Goal: Find specific page/section: Find specific page/section

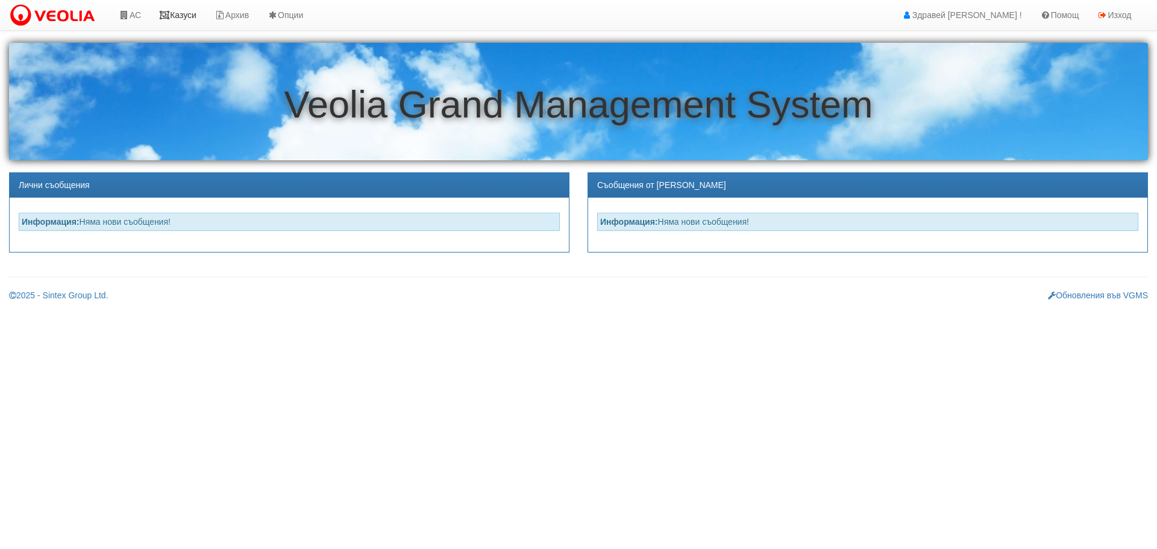
click at [178, 12] on link "Казуси" at bounding box center [177, 15] width 55 height 30
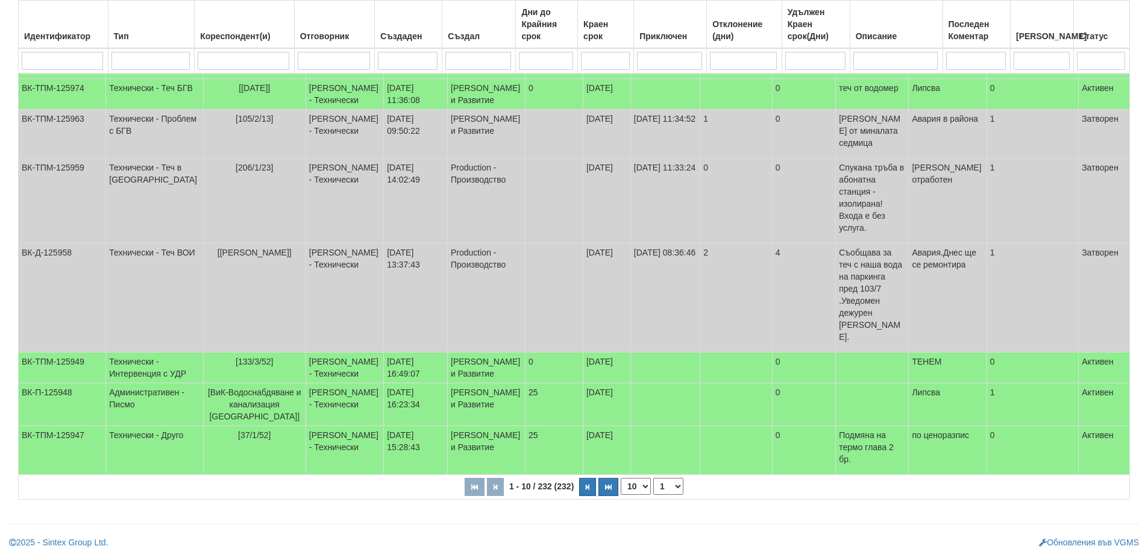
scroll to position [301, 0]
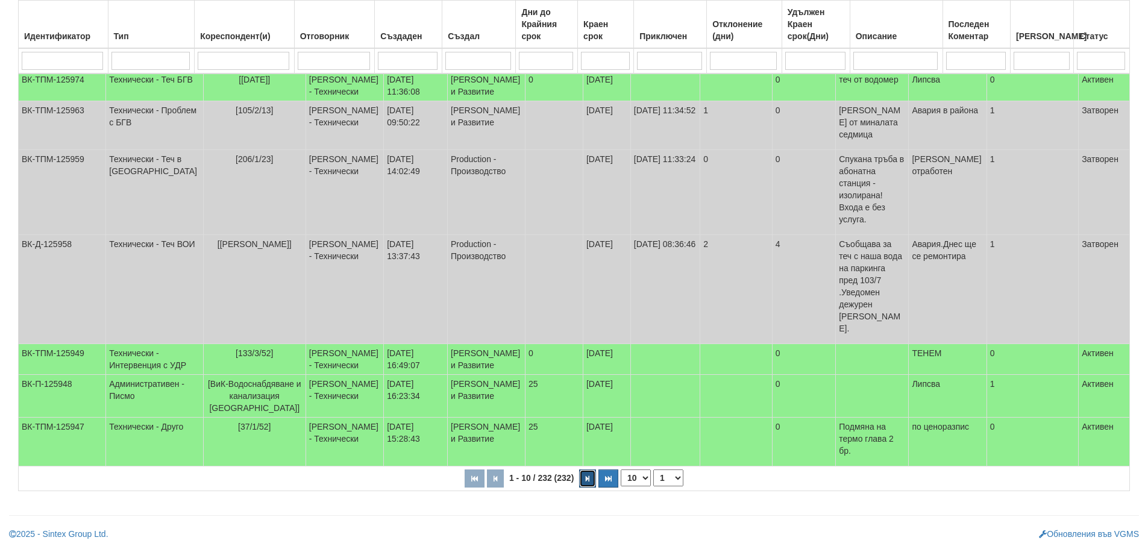
click at [584, 479] on button "button" at bounding box center [587, 478] width 17 height 18
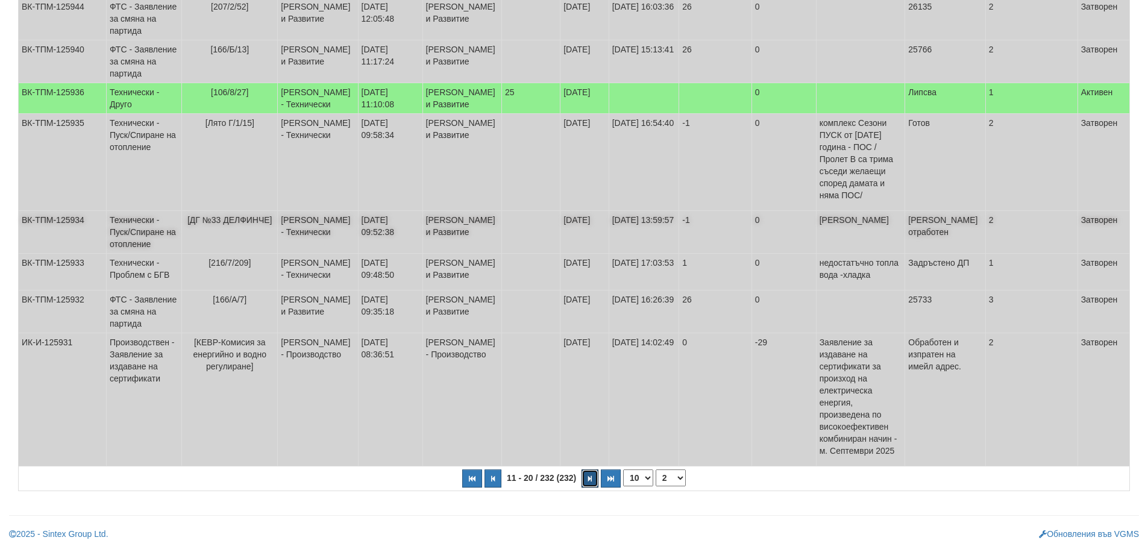
scroll to position [362, 0]
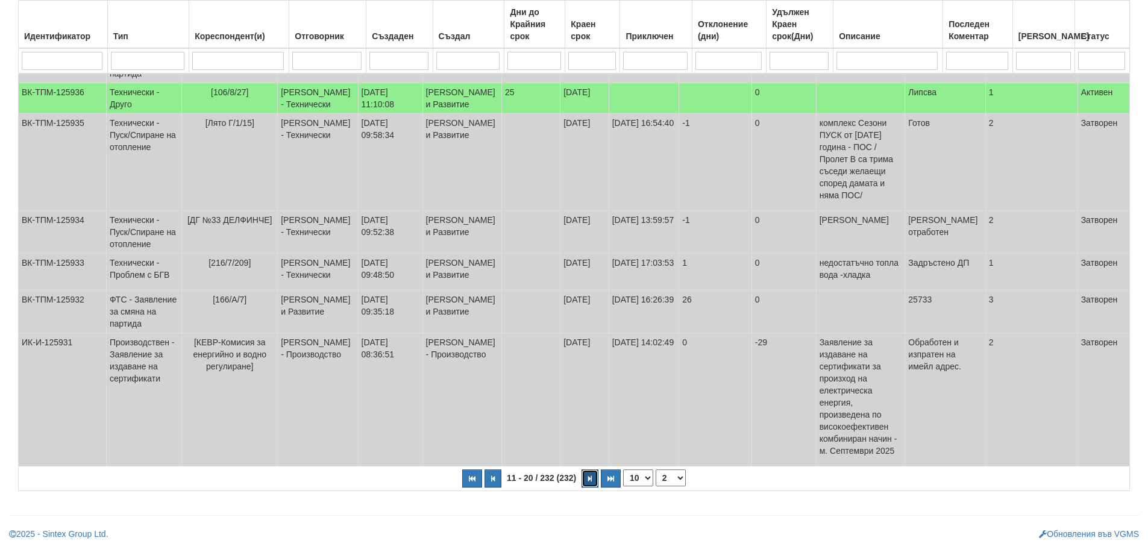
click at [591, 482] on icon "button" at bounding box center [590, 478] width 4 height 7
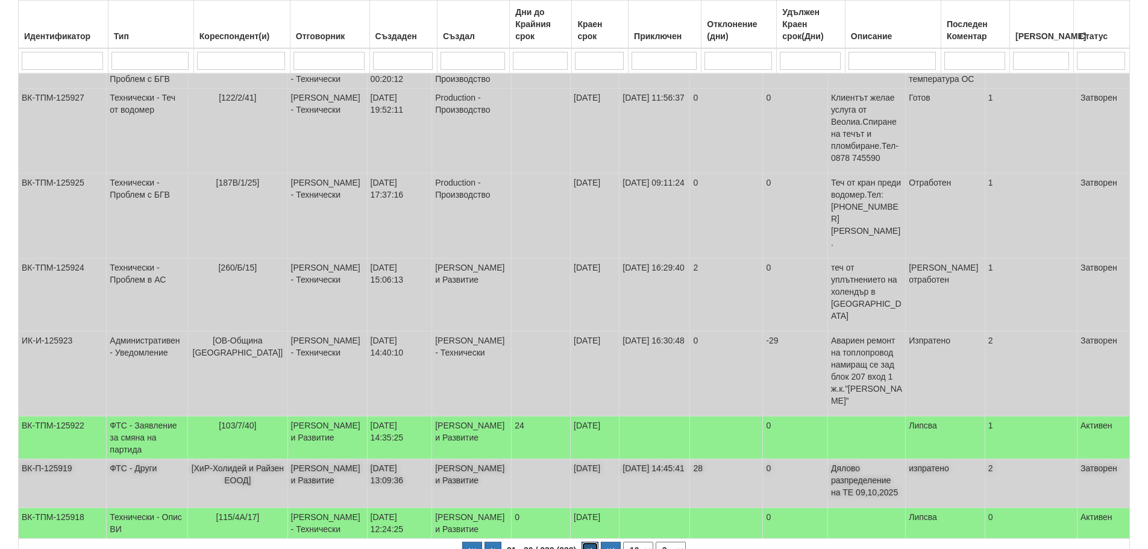
scroll to position [345, 0]
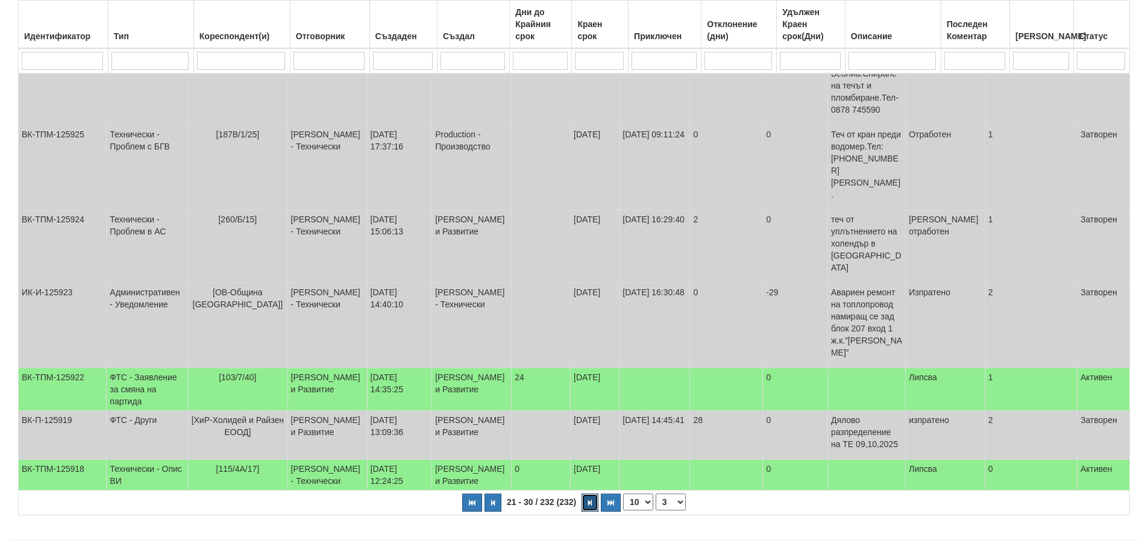
click at [591, 500] on icon "button" at bounding box center [590, 503] width 4 height 7
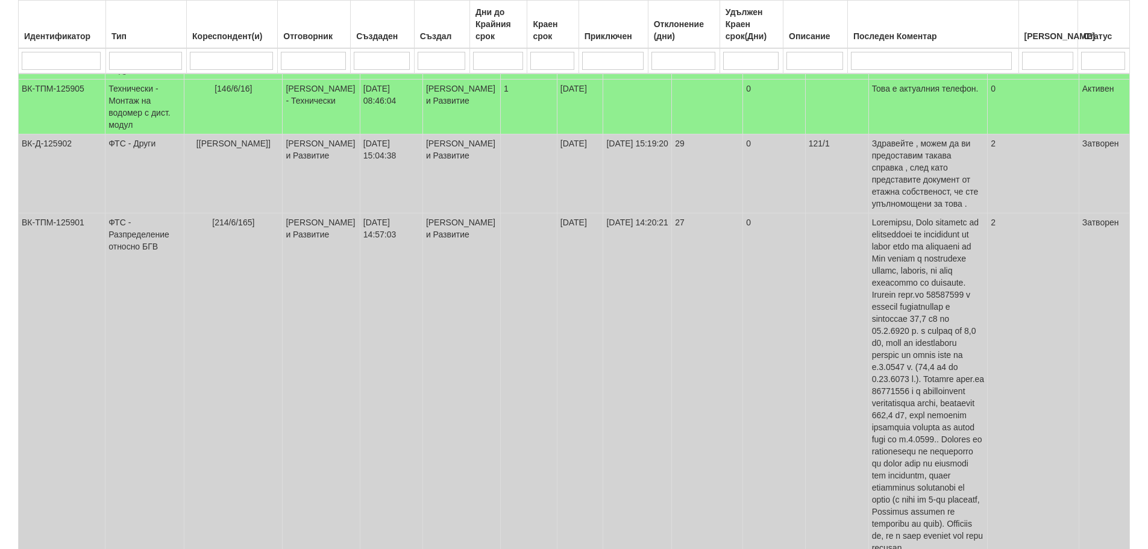
scroll to position [526, 0]
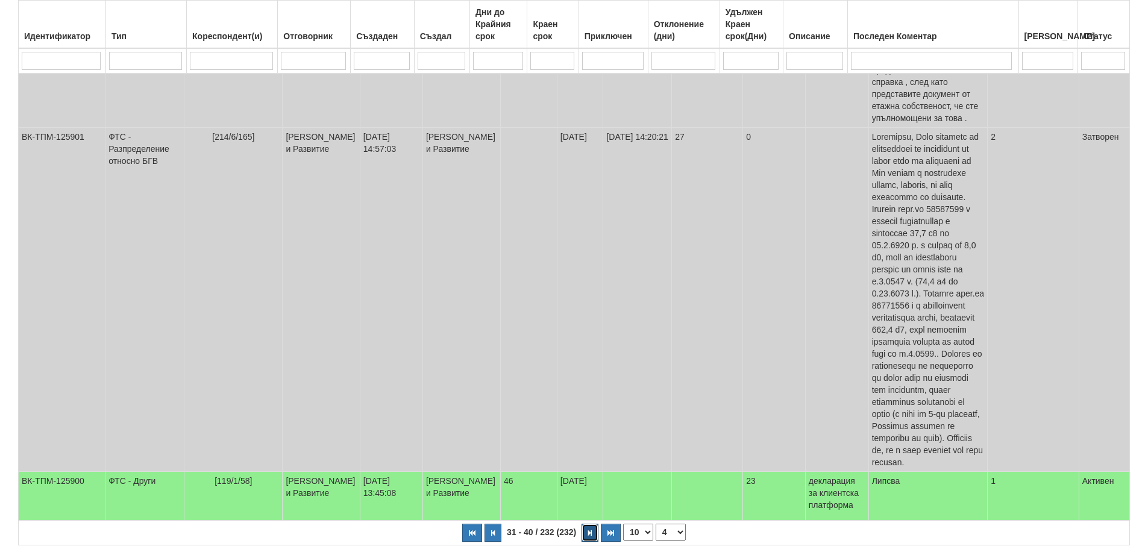
click at [586, 524] on button "button" at bounding box center [589, 533] width 17 height 18
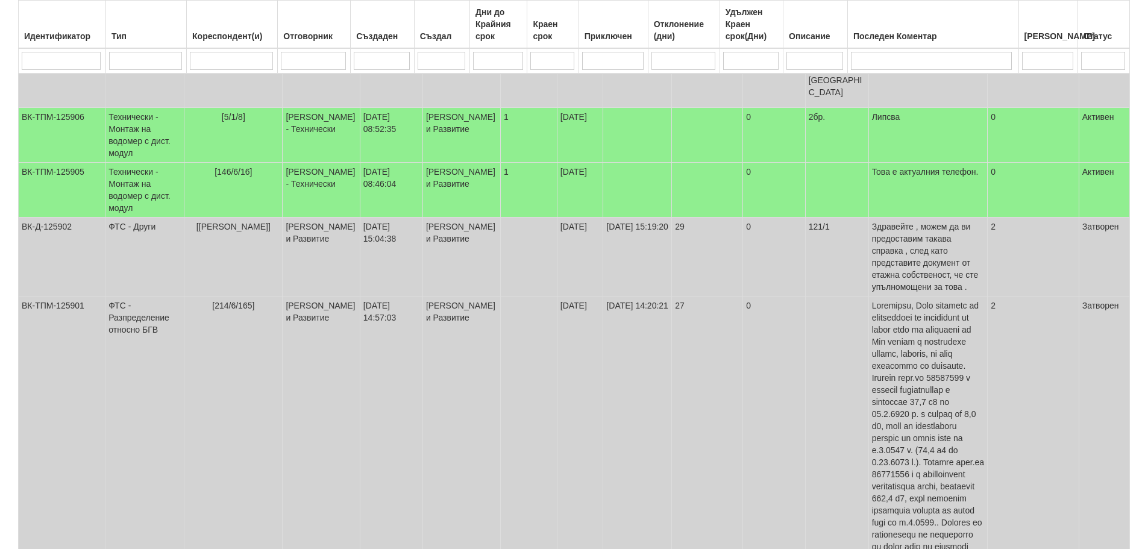
select select "5"
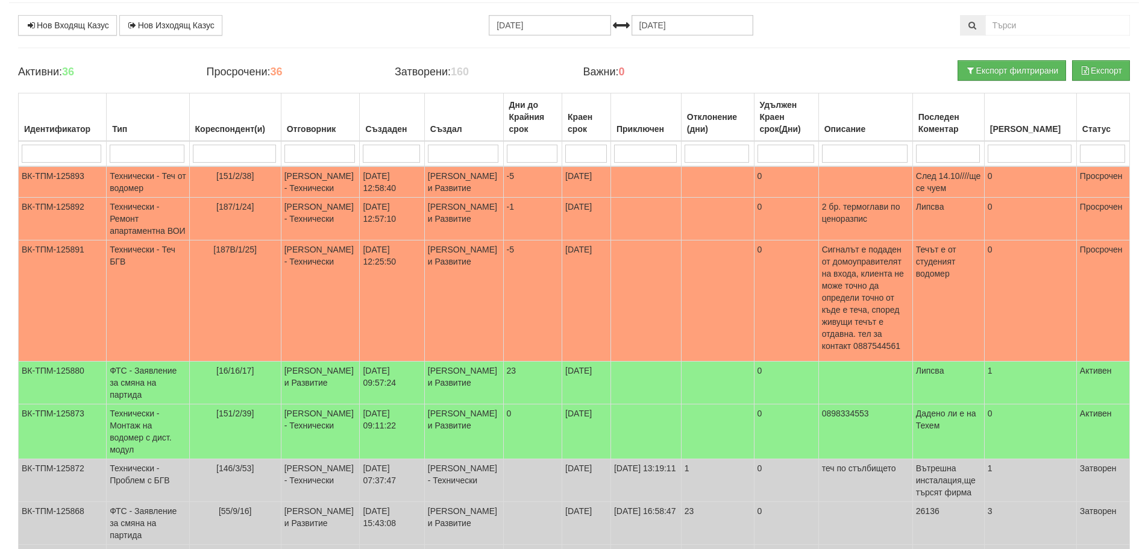
scroll to position [56, 0]
